Goal: Complete application form: Complete application form

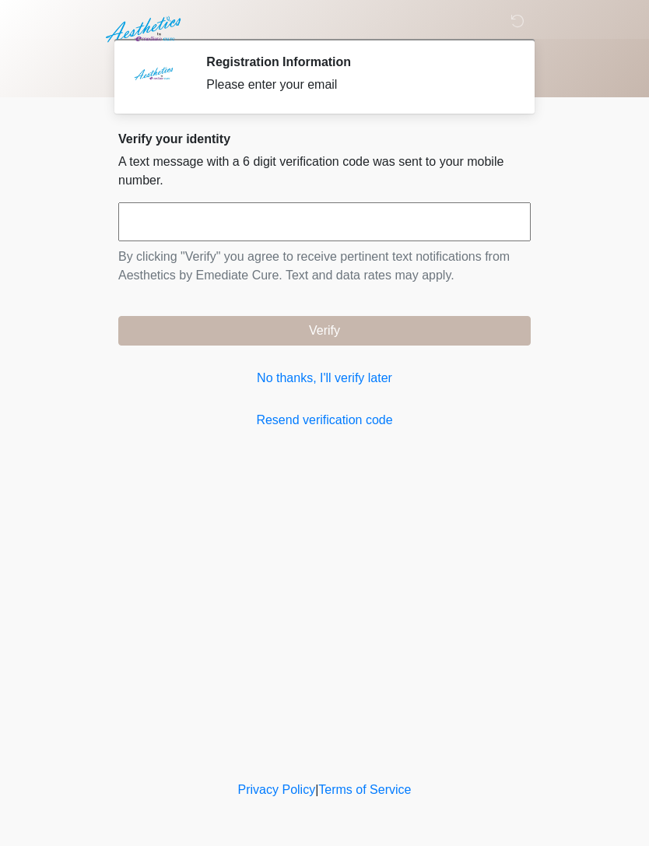
click at [363, 375] on link "No thanks, I'll verify later" at bounding box center [324, 378] width 412 height 19
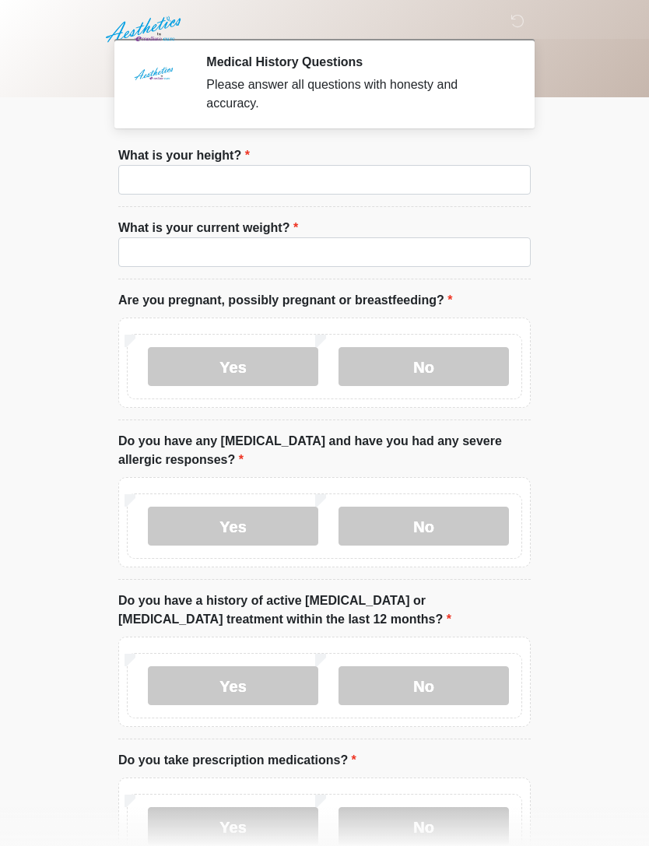
click at [478, 368] on label "No" at bounding box center [423, 366] width 170 height 39
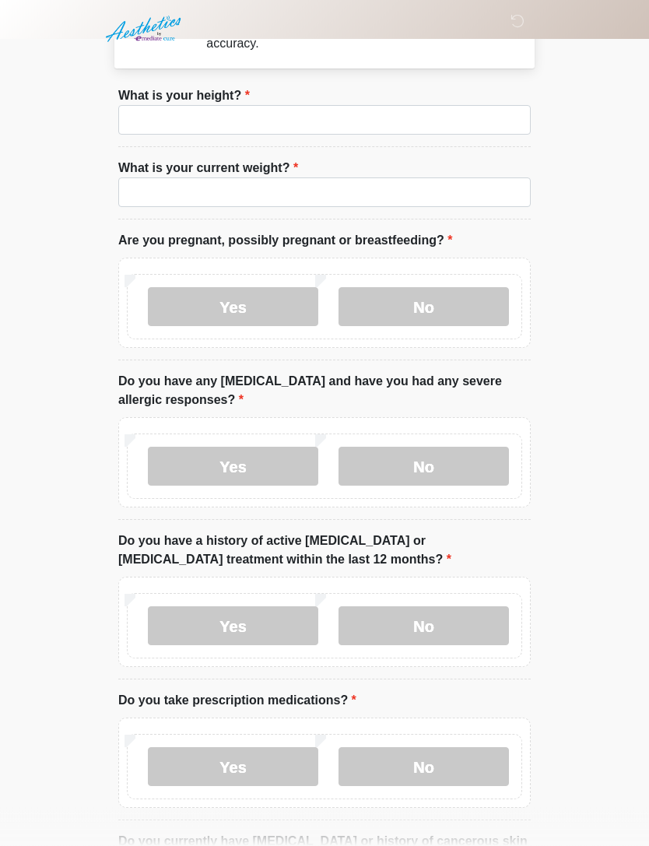
scroll to position [60, 0]
click at [457, 469] on label "No" at bounding box center [423, 466] width 170 height 39
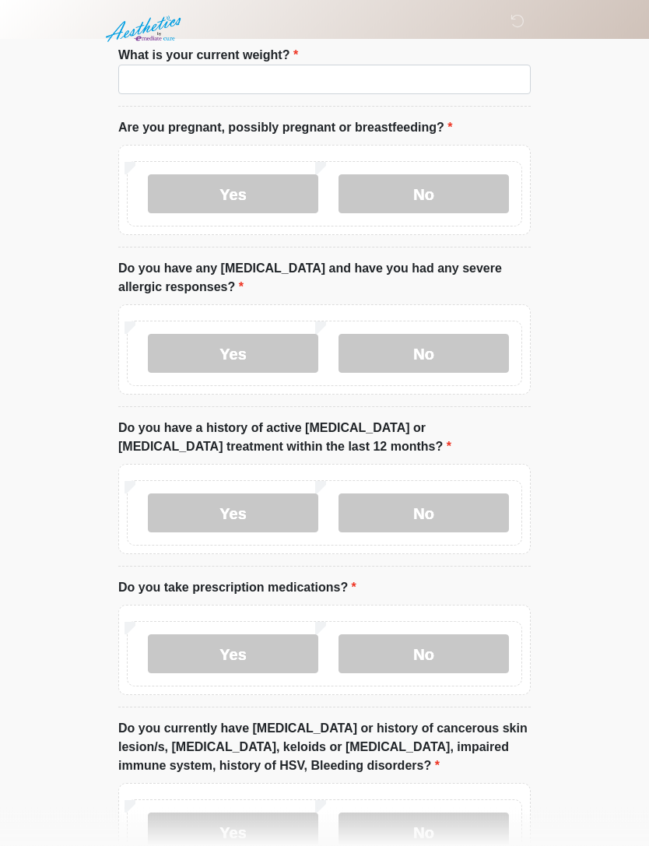
click at [475, 501] on label "No" at bounding box center [423, 513] width 170 height 39
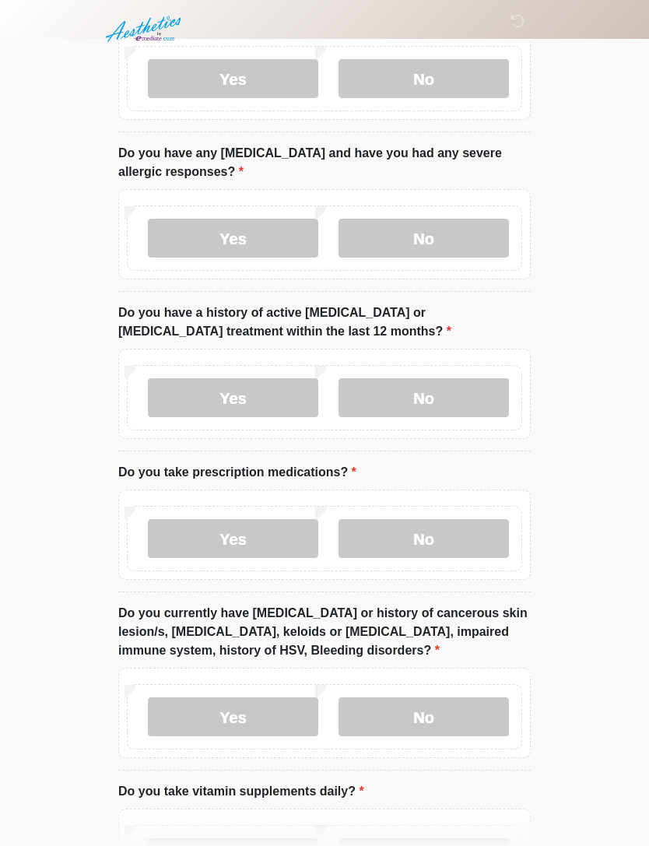
click at [274, 548] on label "Yes" at bounding box center [233, 539] width 170 height 39
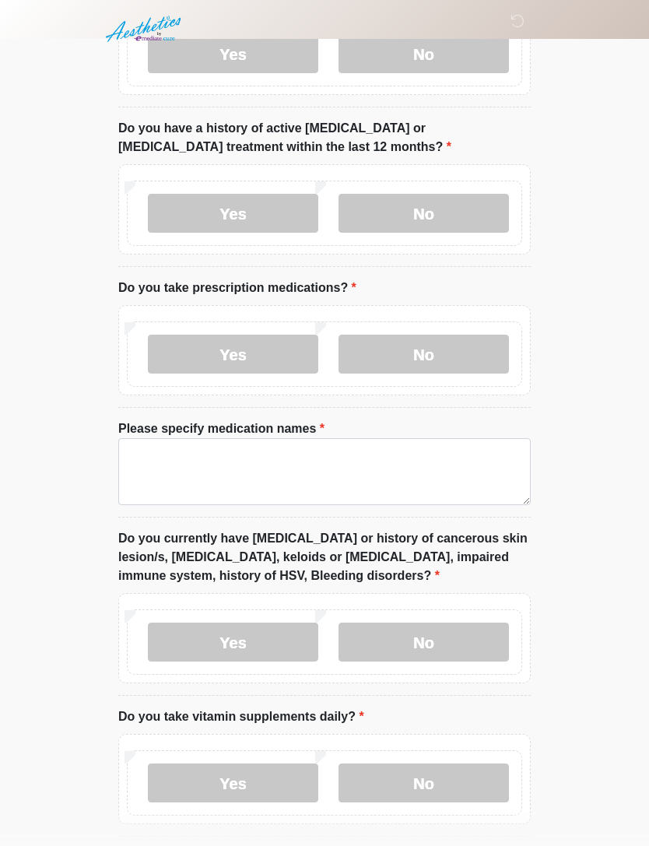
click at [466, 640] on label "No" at bounding box center [423, 642] width 170 height 39
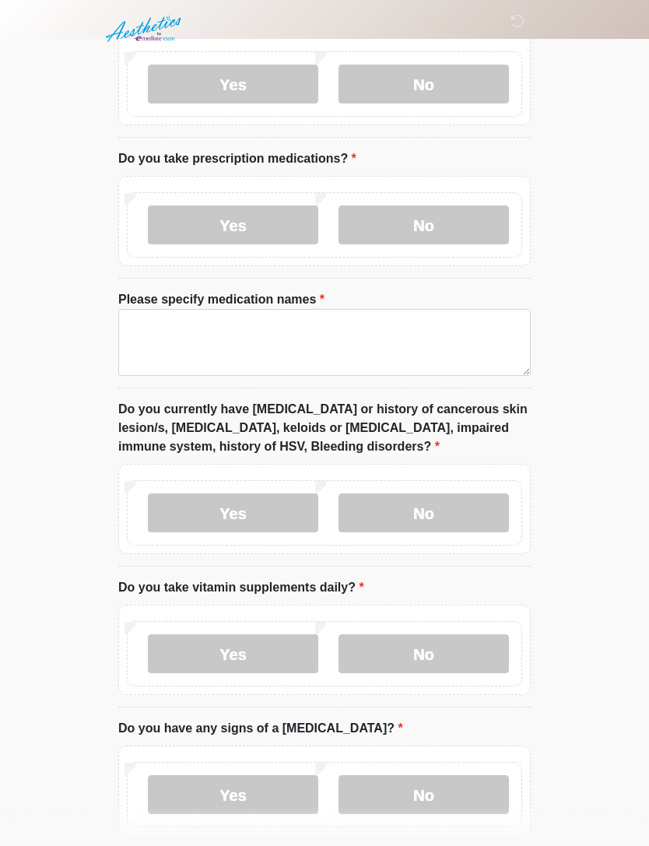
scroll to position [601, 0]
click at [475, 634] on label "No" at bounding box center [423, 653] width 170 height 39
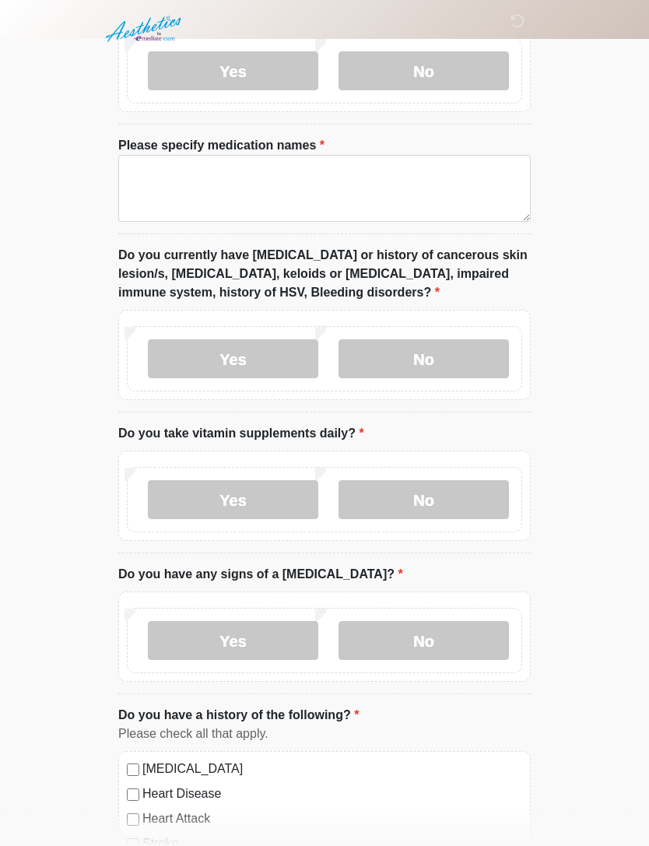
scroll to position [771, 0]
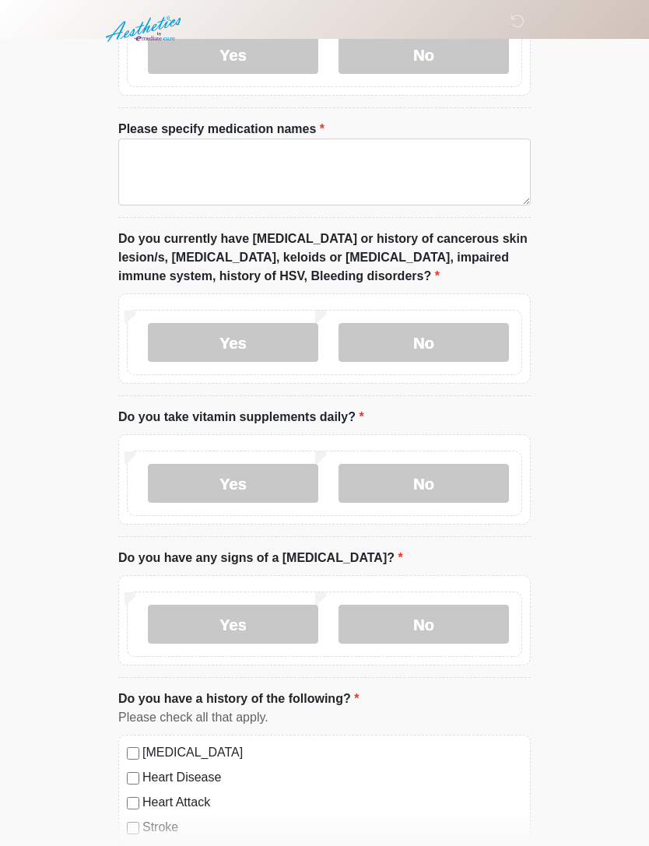
click at [483, 584] on div "Yes No" at bounding box center [324, 621] width 412 height 90
click at [482, 607] on label "No" at bounding box center [423, 624] width 170 height 39
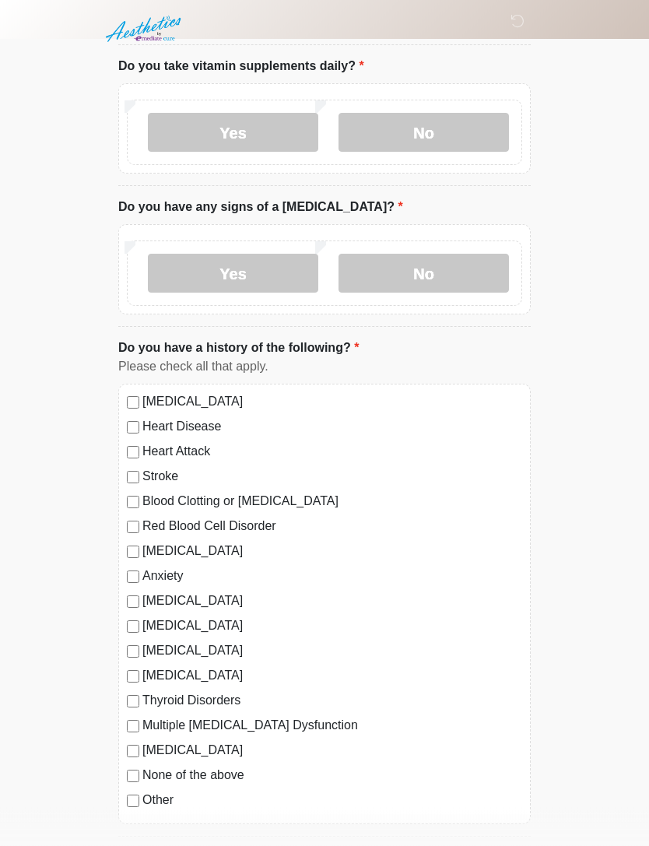
scroll to position [1123, 0]
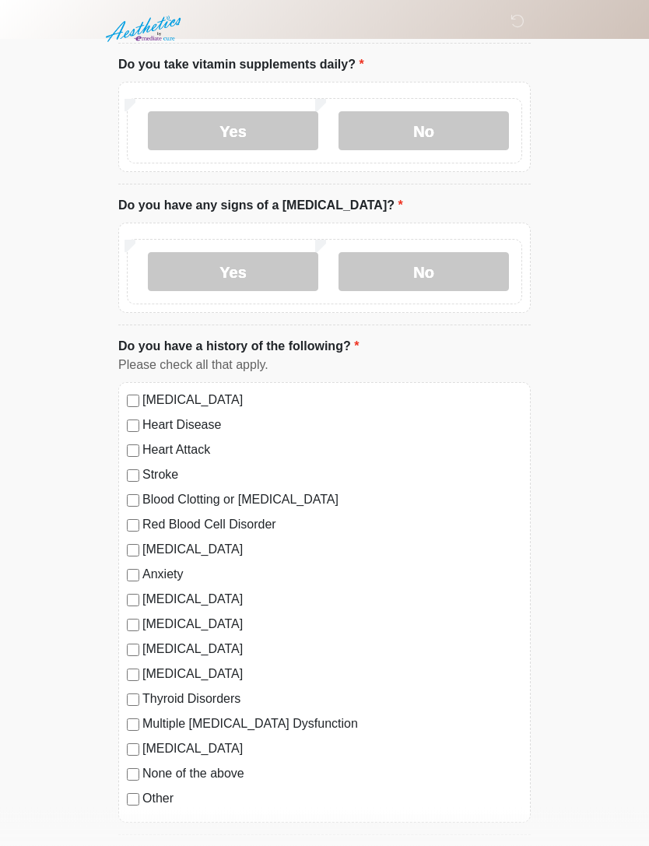
click at [212, 690] on label "Thyroid Disorders" at bounding box center [332, 699] width 380 height 19
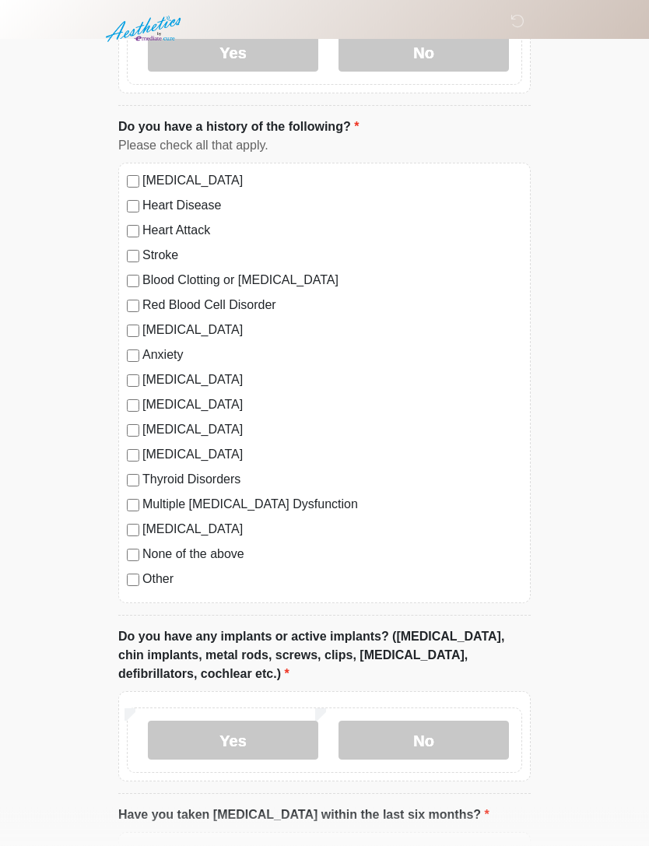
scroll to position [1345, 0]
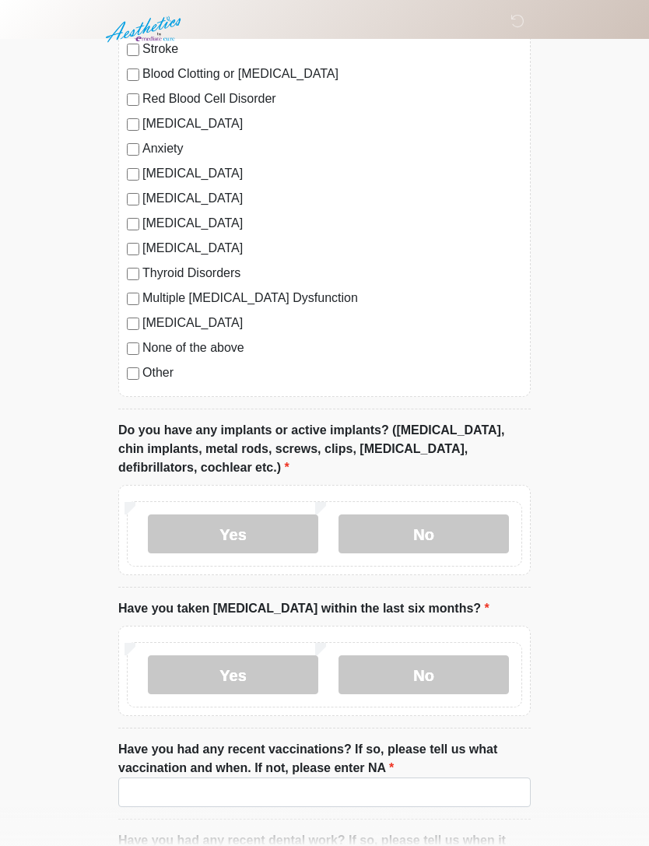
click at [461, 660] on label "No" at bounding box center [423, 674] width 170 height 39
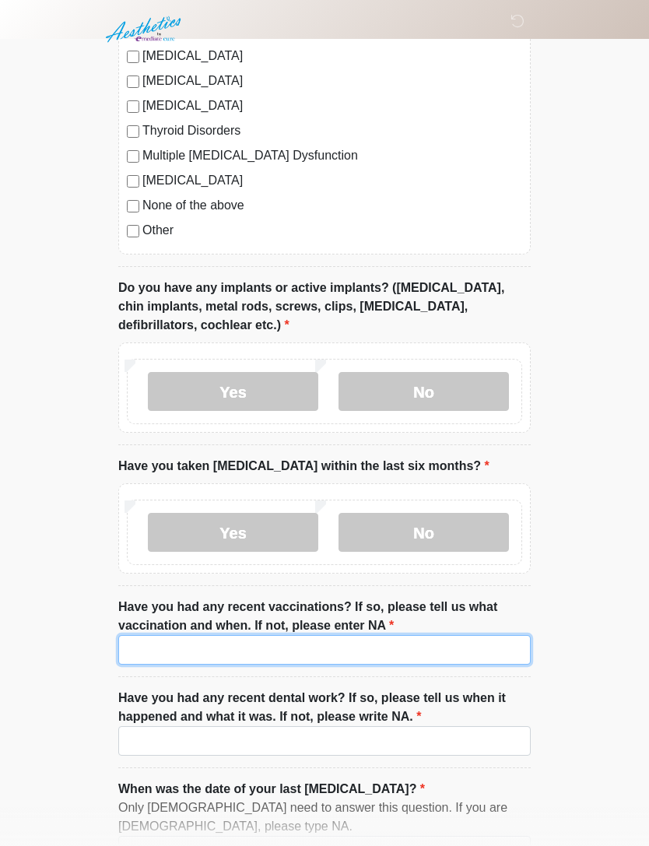
click at [441, 635] on input "Have you had any recent vaccinations? If so, please tell us what vaccination an…" at bounding box center [324, 650] width 412 height 30
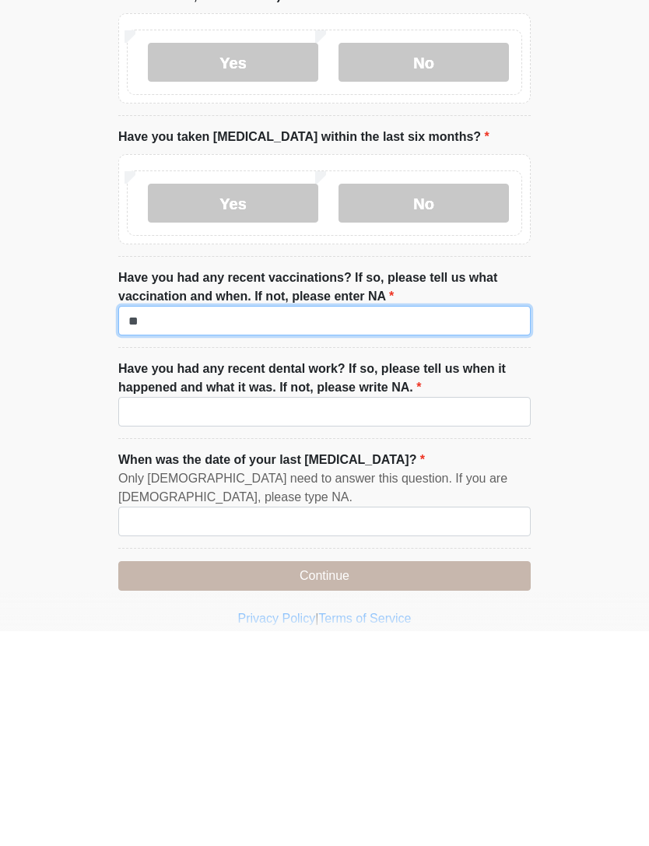
type input "**"
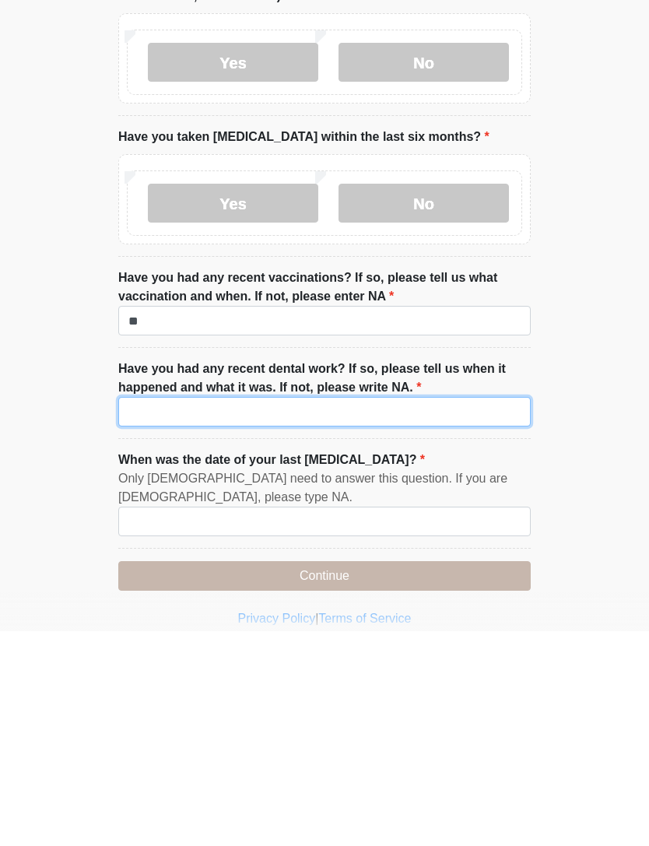
click at [391, 611] on input "Have you had any recent dental work? If so, please tell us when it happened and…" at bounding box center [324, 626] width 412 height 30
type input "**"
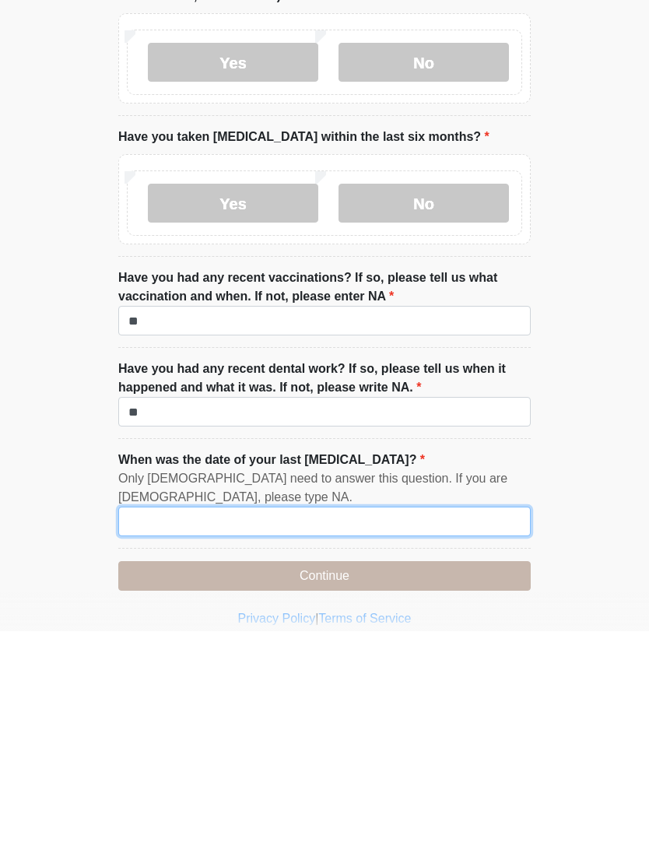
click at [394, 721] on input "When was the date of your last [MEDICAL_DATA]?" at bounding box center [324, 736] width 412 height 30
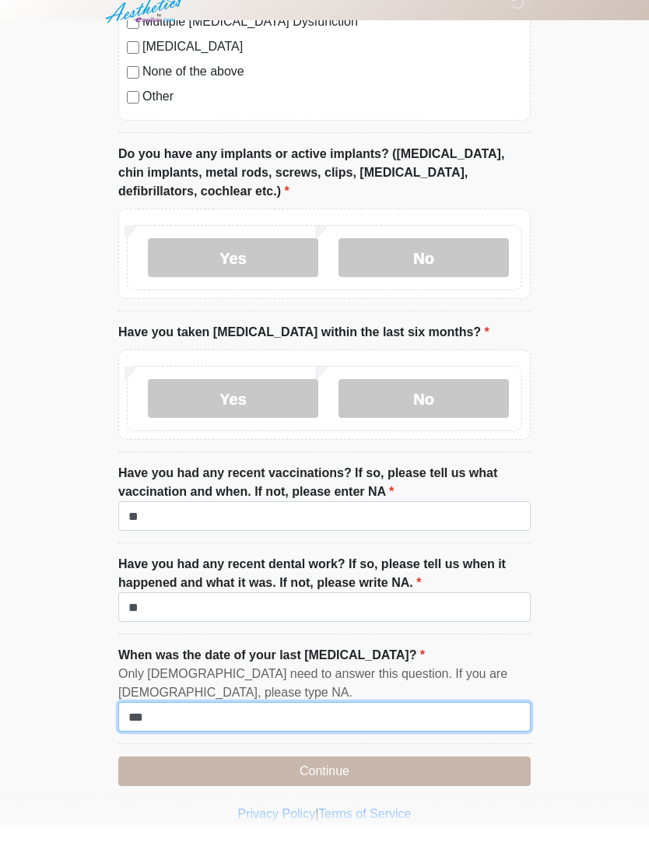
type input "**"
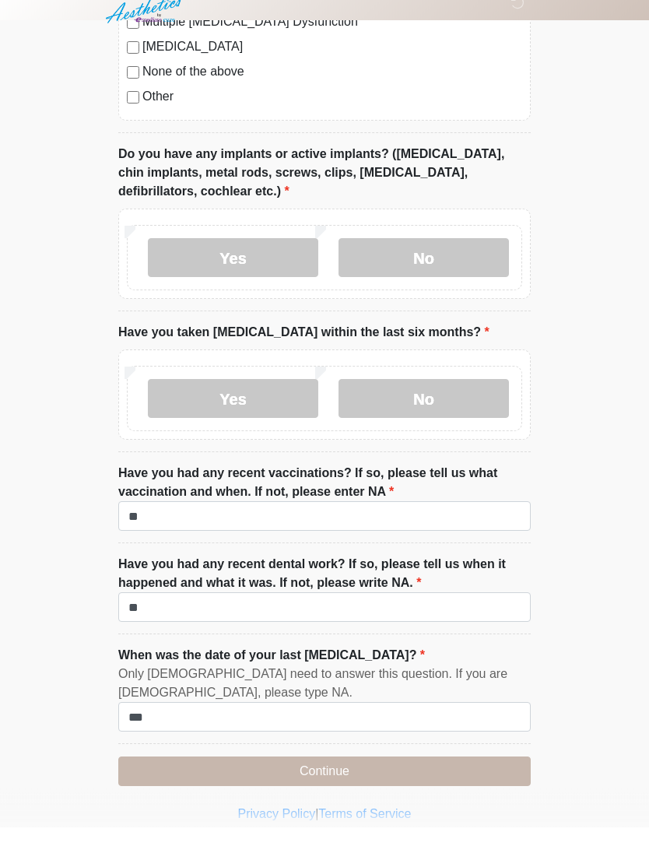
click at [464, 258] on label "No" at bounding box center [423, 277] width 170 height 39
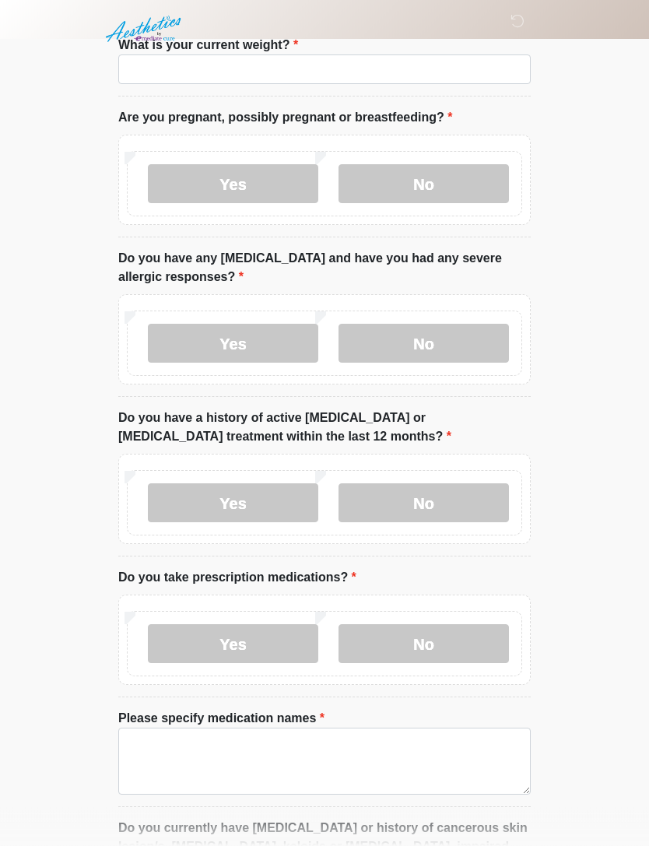
scroll to position [0, 0]
